Goal: Task Accomplishment & Management: Manage account settings

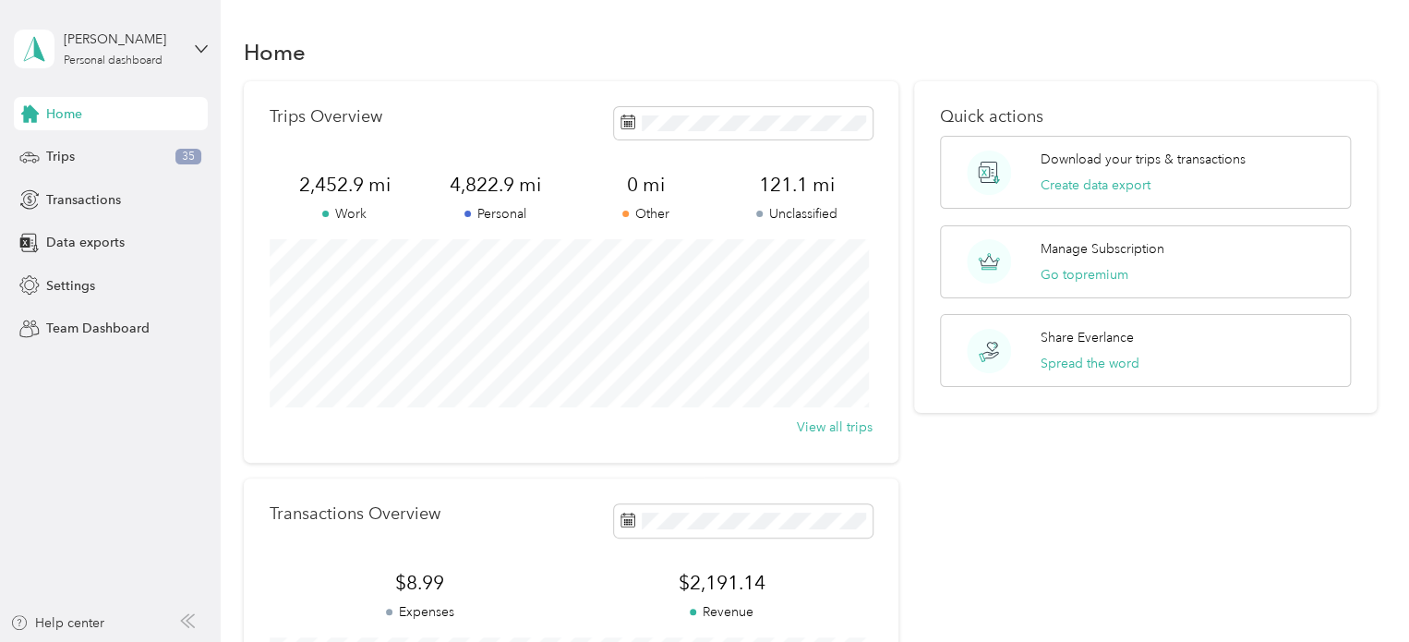
click at [101, 157] on div "Trips 35" at bounding box center [111, 156] width 194 height 33
